Goal: Navigation & Orientation: Find specific page/section

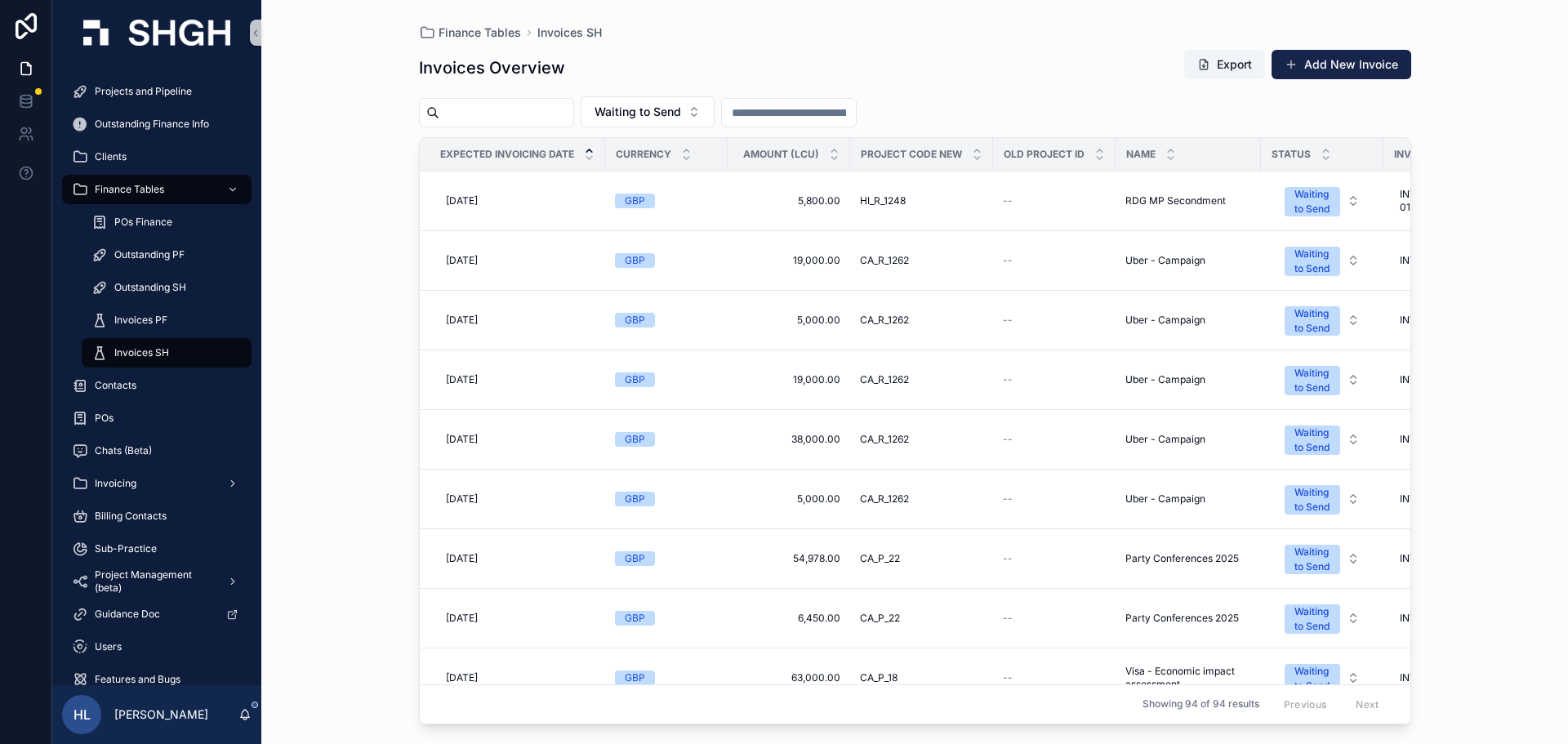
drag, startPoint x: 1490, startPoint y: 282, endPoint x: 1480, endPoint y: 272, distance: 14.1
click at [1490, 282] on div "Finance Tables Invoices SH Invoices Overview Export Add New Invoice Waiting to …" at bounding box center [913, 372] width 1306 height 744
click at [1397, 124] on div "Waiting to Send" at bounding box center [915, 112] width 992 height 31
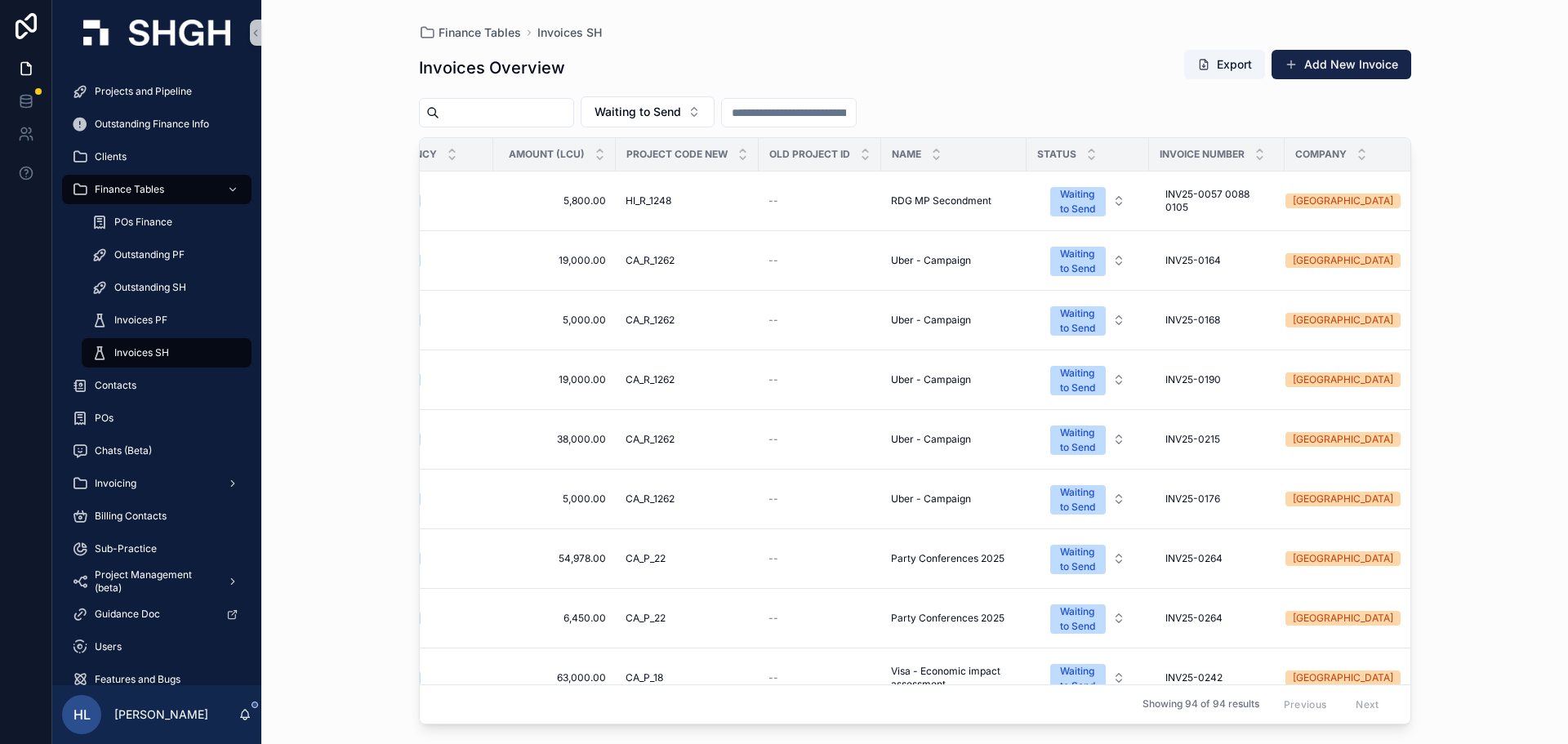
scroll to position [0, 246]
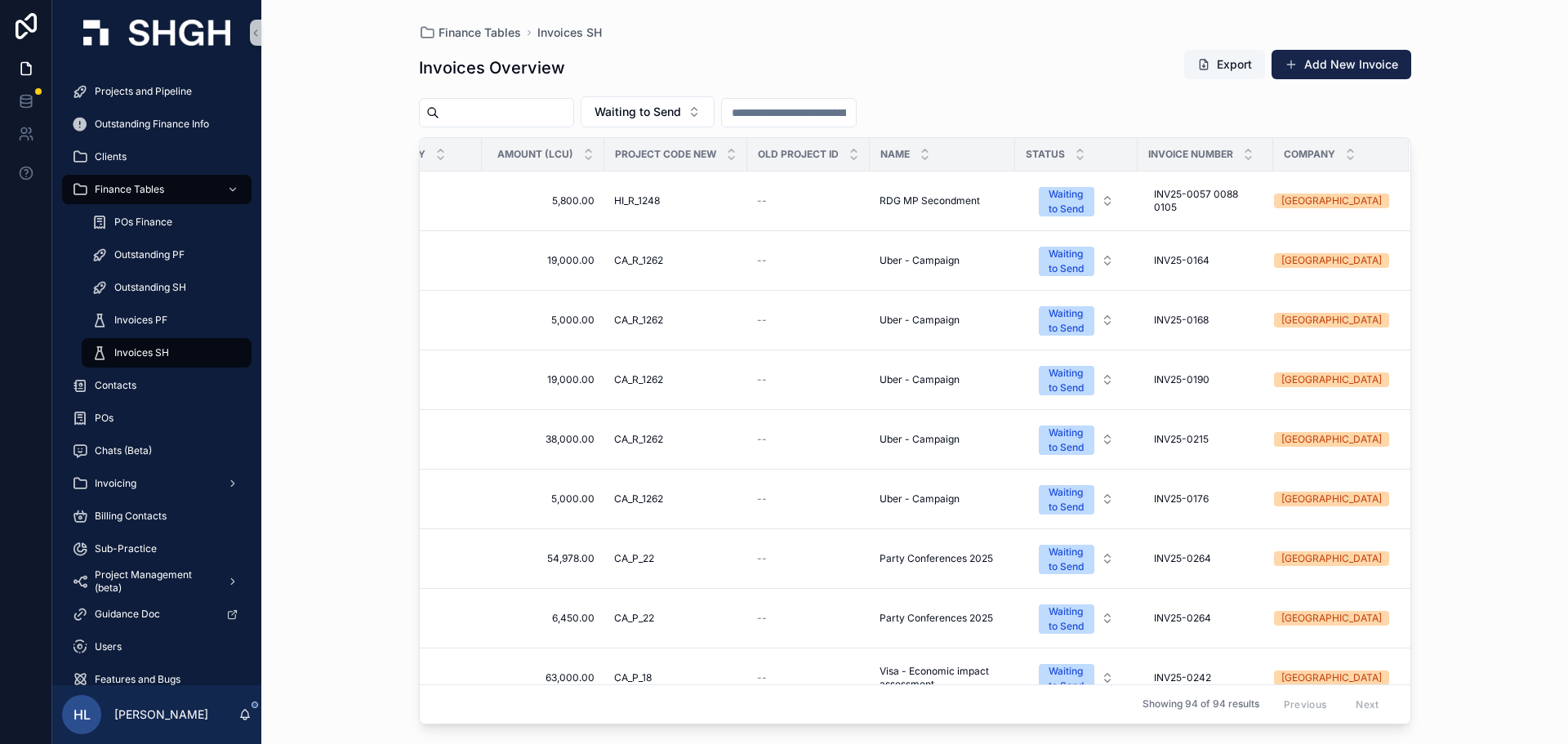
click at [1209, 56] on button "Export" at bounding box center [1224, 65] width 81 height 30
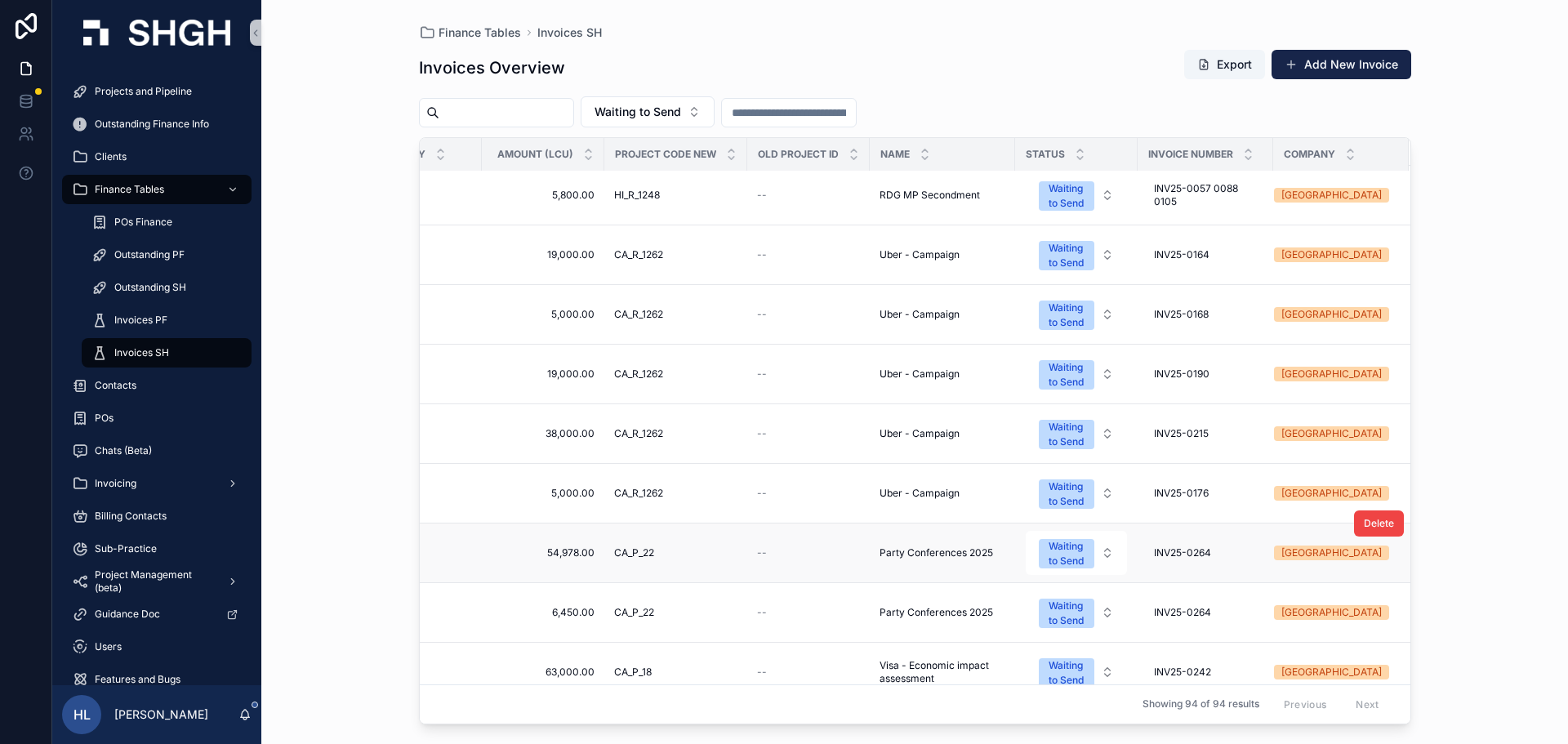
scroll to position [7, 246]
click at [144, 293] on span "Outstanding SH" at bounding box center [150, 286] width 72 height 13
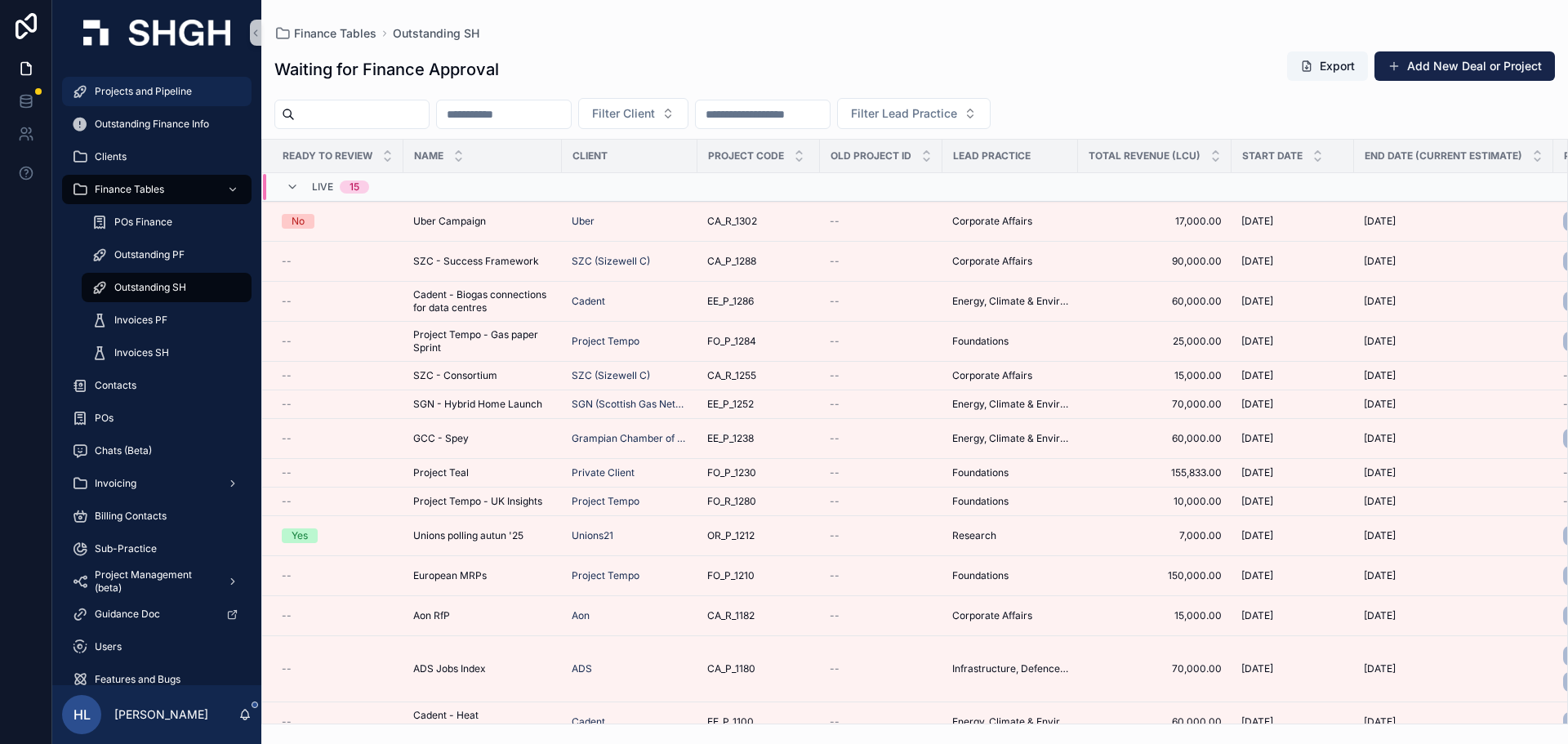
click at [177, 91] on span "Projects and Pipeline" at bounding box center [143, 91] width 97 height 13
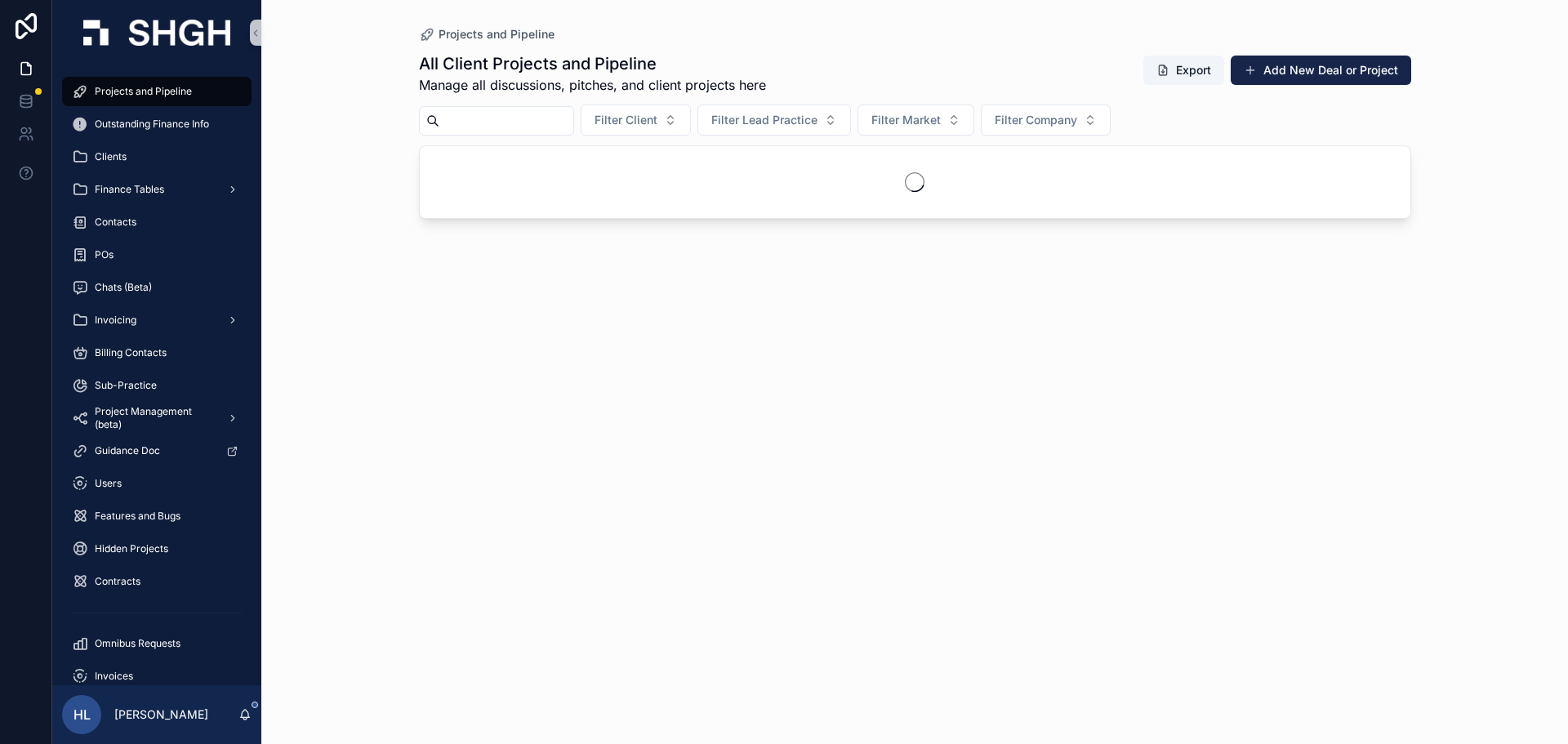
drag, startPoint x: 479, startPoint y: 112, endPoint x: 484, endPoint y: 119, distance: 8.6
click at [479, 112] on input "scrollable content" at bounding box center [506, 120] width 134 height 23
type input "****"
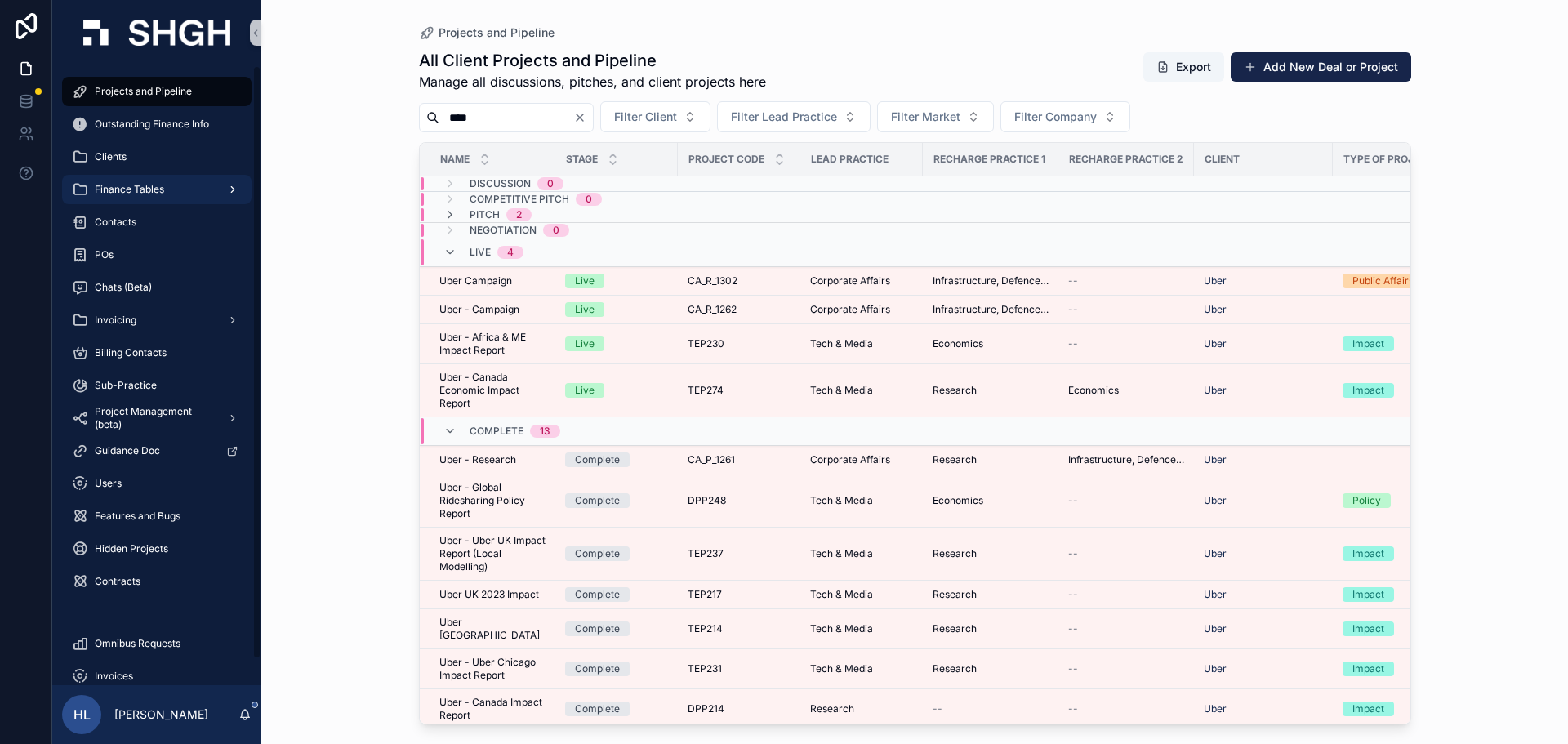
click at [154, 180] on div "Finance Tables" at bounding box center [157, 189] width 170 height 27
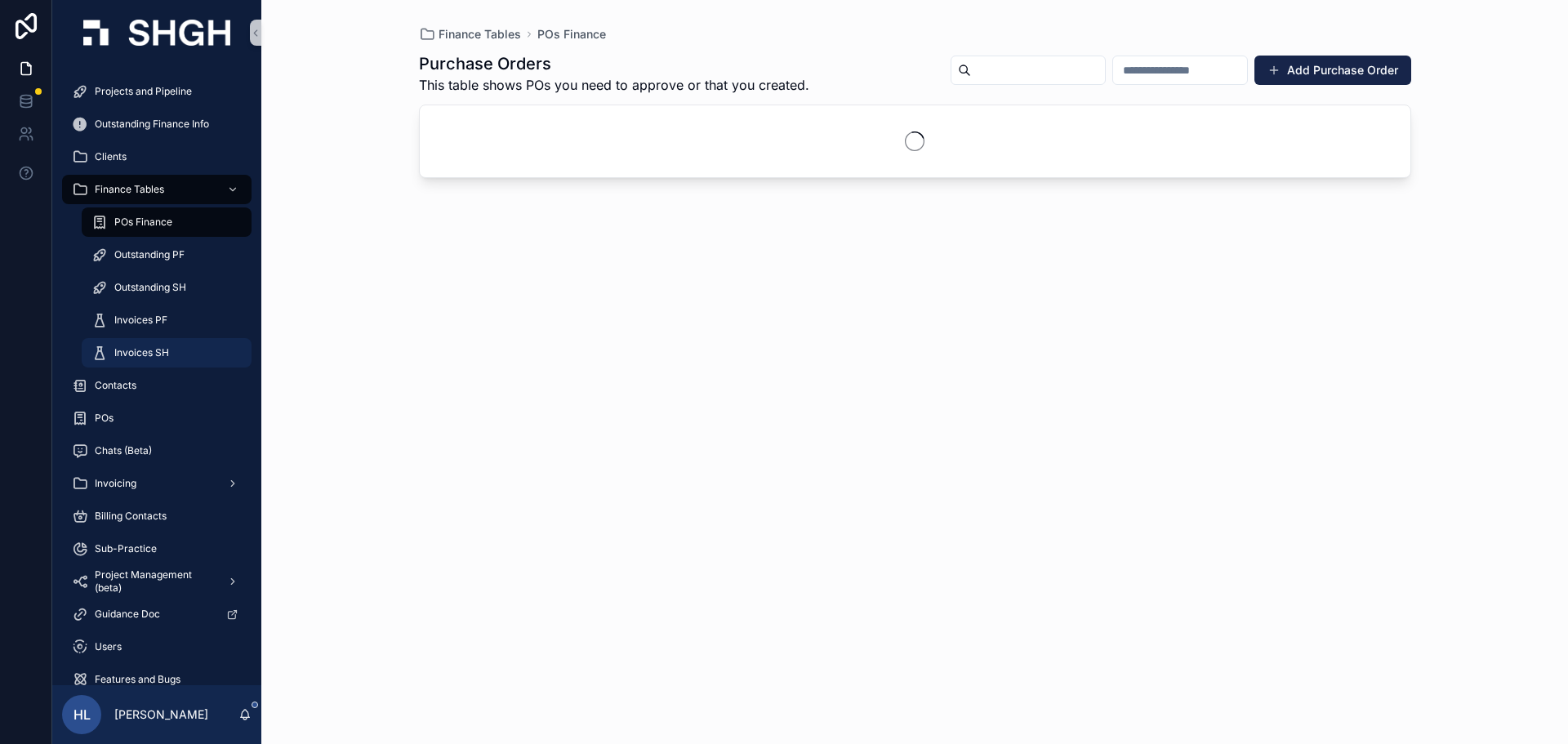
click at [165, 345] on div "Invoices SH" at bounding box center [166, 352] width 151 height 27
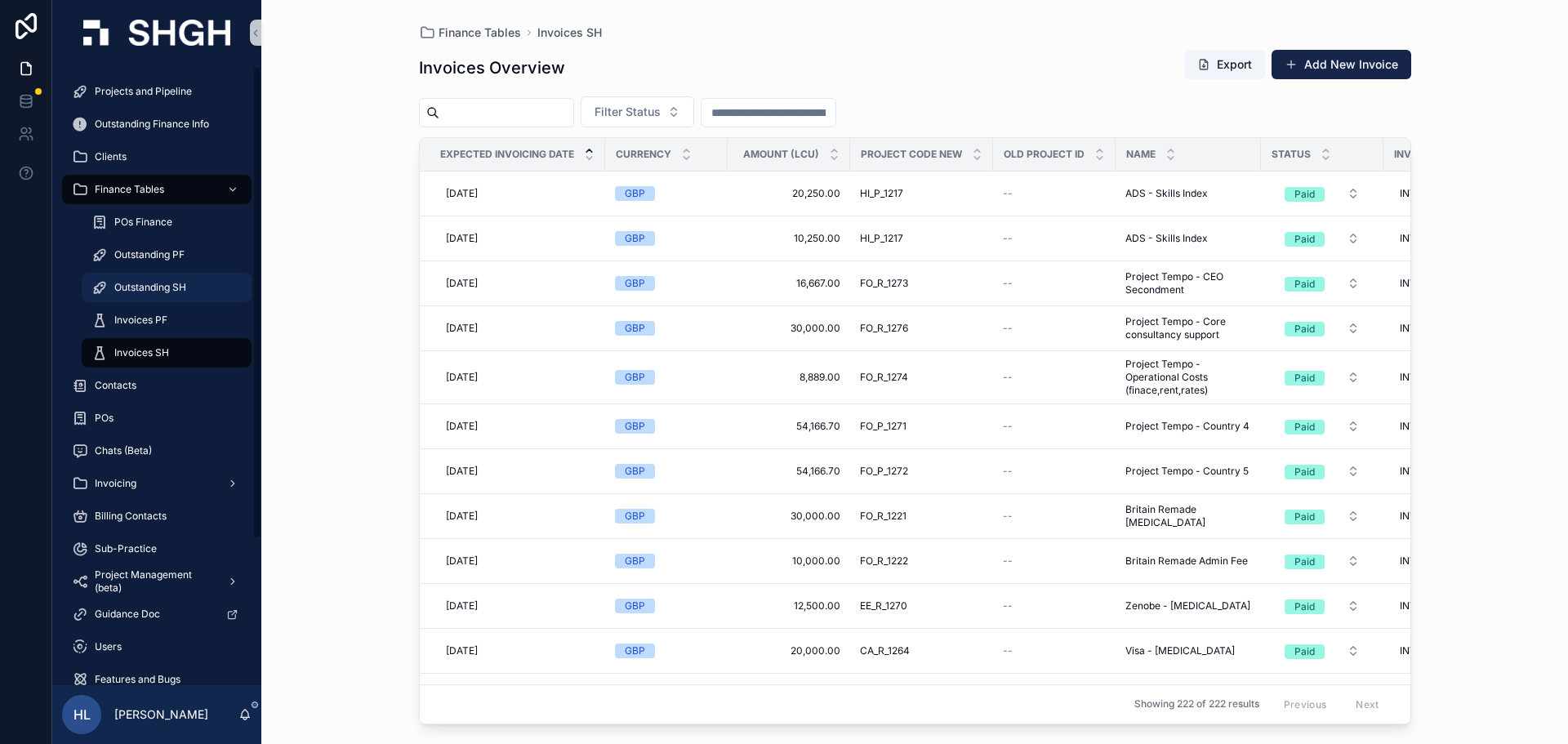
click at [163, 277] on div "Outstanding SH" at bounding box center [166, 287] width 151 height 27
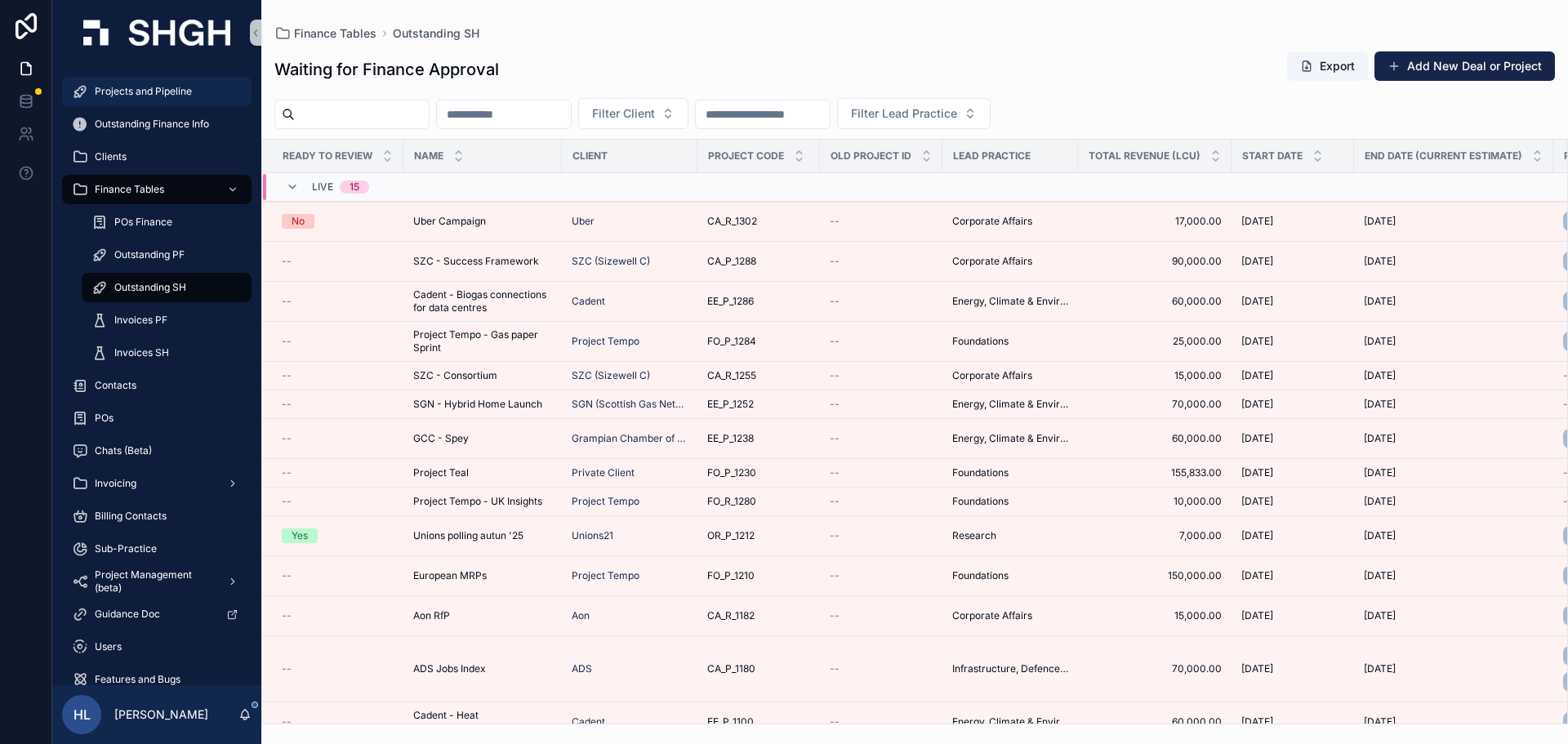
click at [152, 101] on div "Projects and Pipeline" at bounding box center [157, 92] width 170 height 27
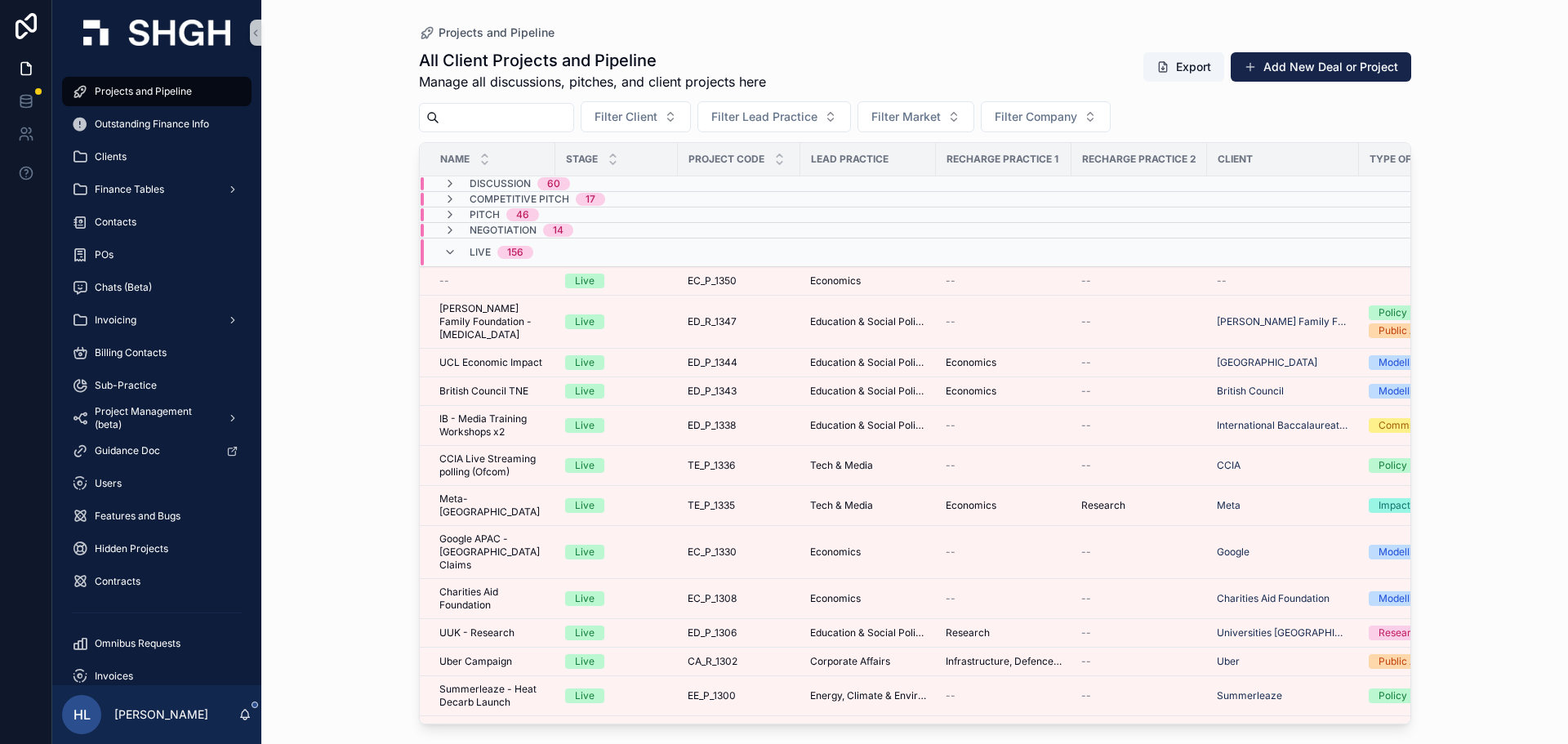
click at [527, 122] on input "scrollable content" at bounding box center [506, 117] width 134 height 23
type input "****"
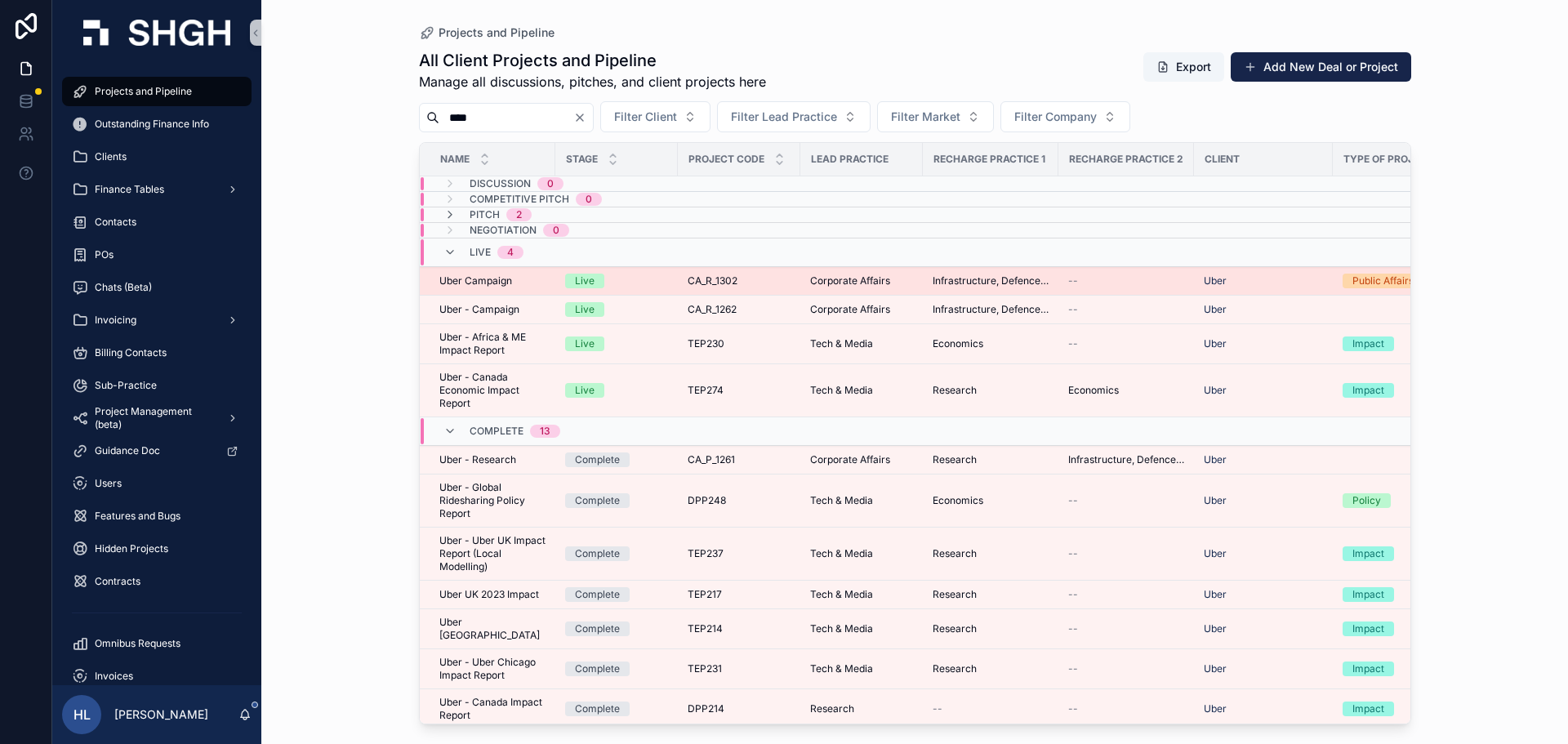
click at [705, 276] on span "CA_R_1302" at bounding box center [713, 280] width 50 height 13
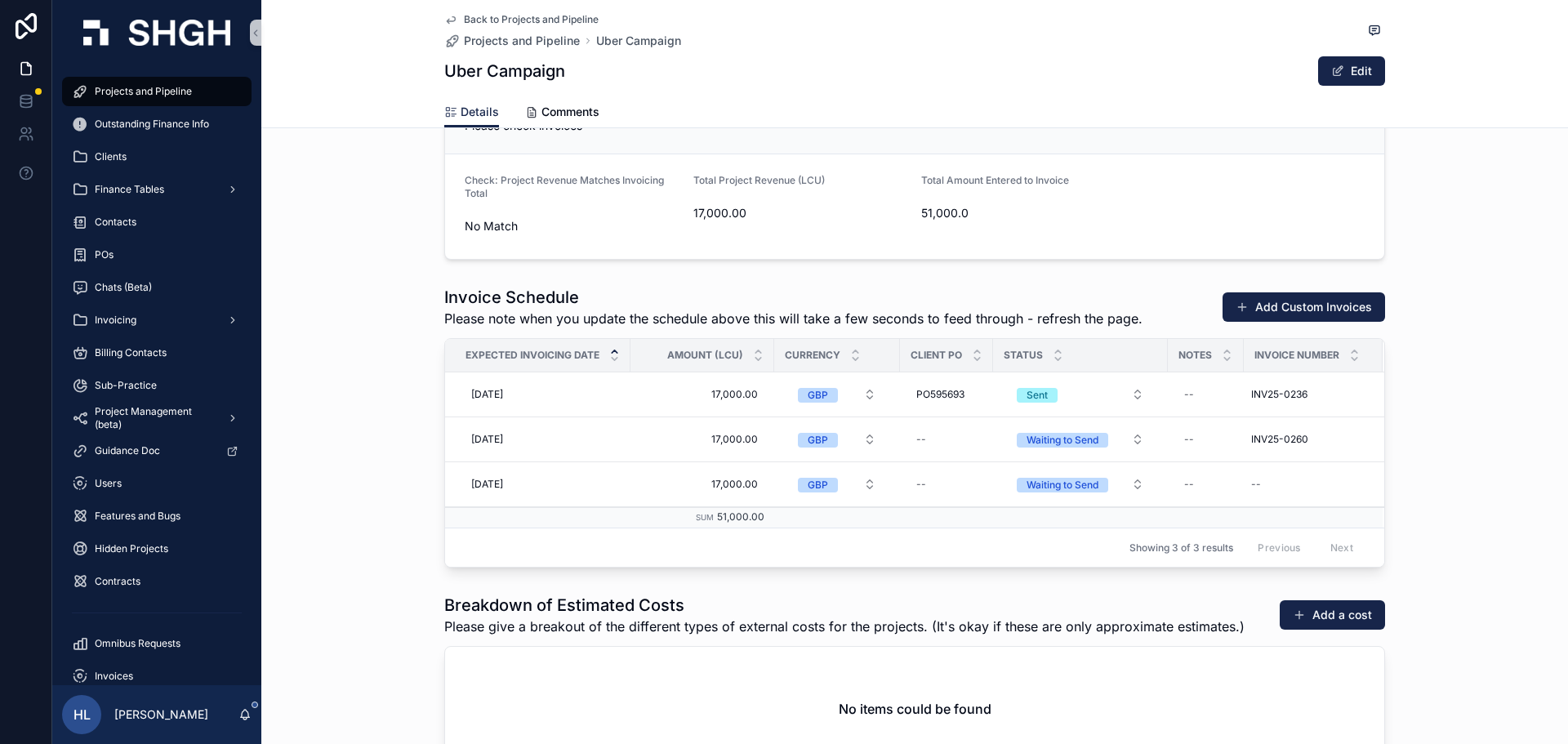
scroll to position [2407, 0]
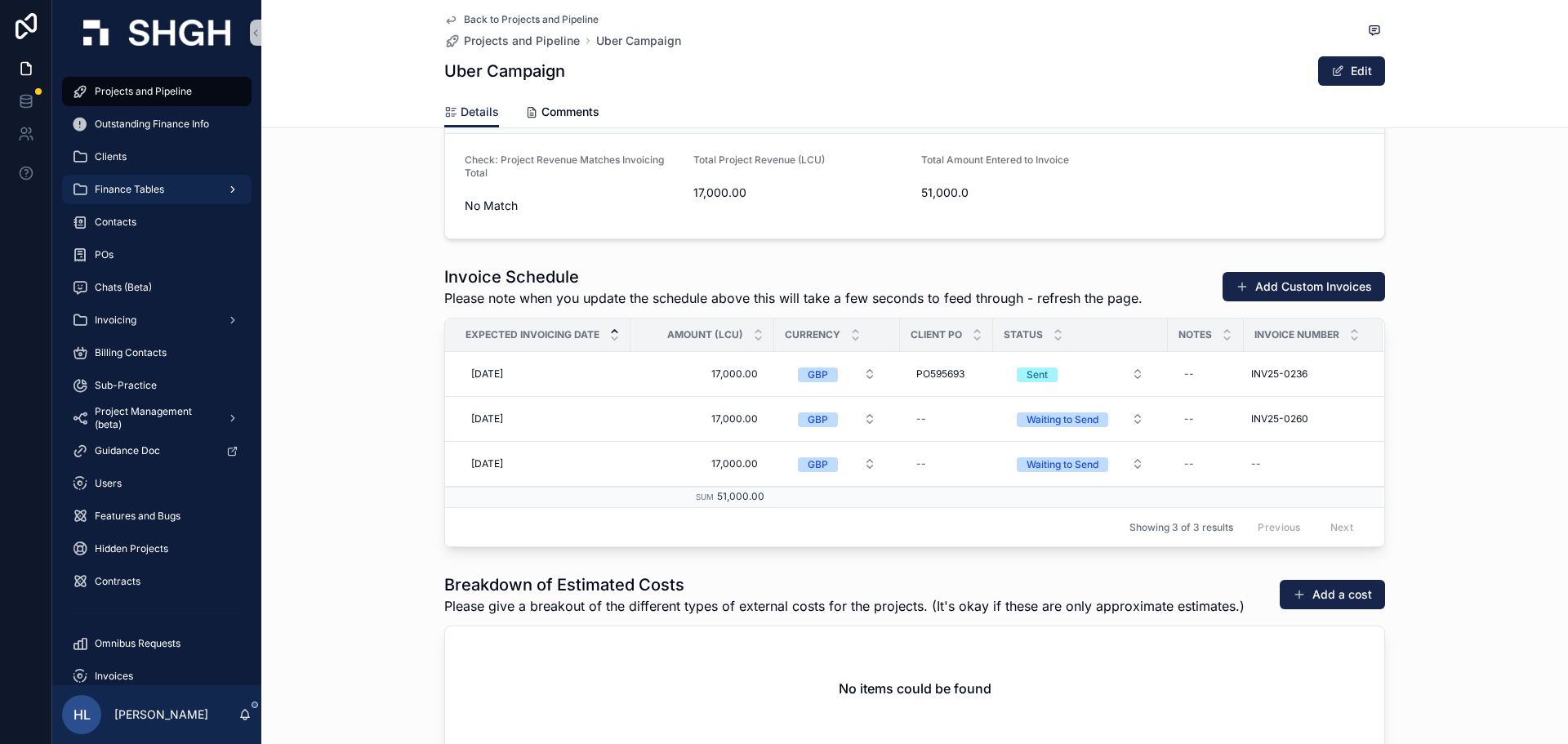
click at [156, 185] on span "Finance Tables" at bounding box center [129, 189] width 70 height 13
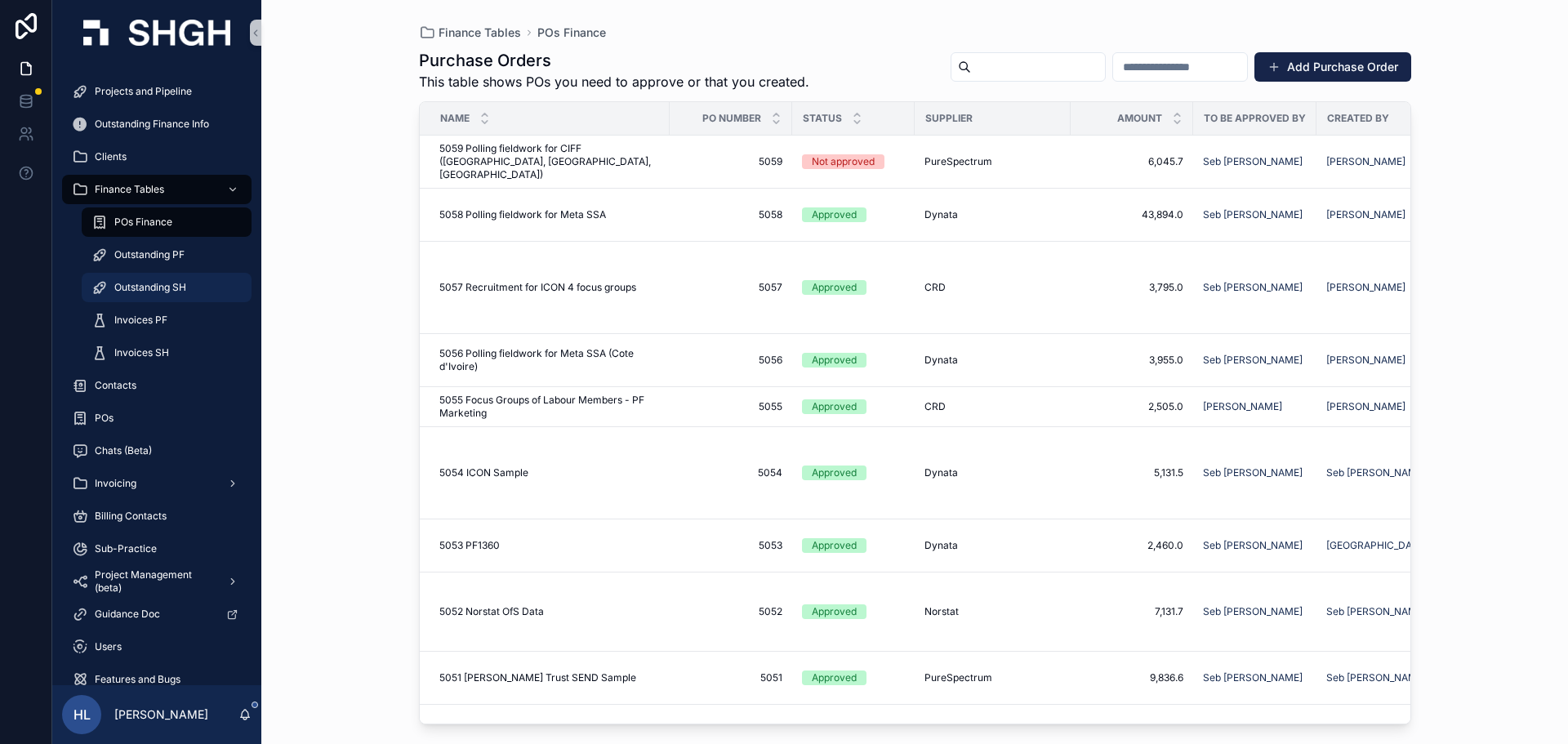
click at [189, 279] on div "Outstanding SH" at bounding box center [166, 287] width 151 height 27
